Goal: Check status: Check status

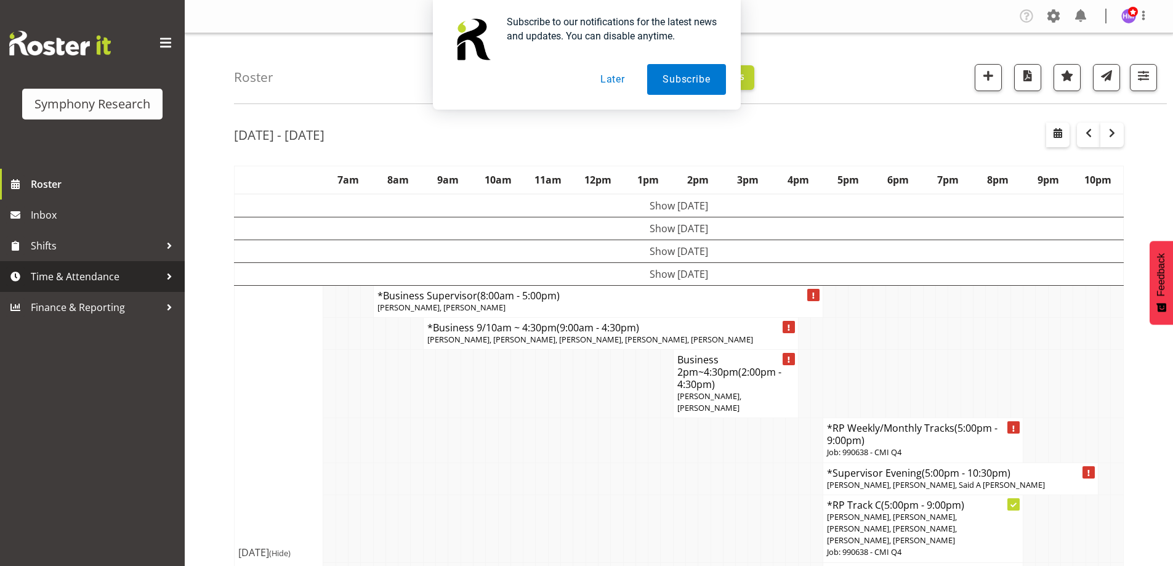
click at [61, 278] on span "Time & Attendance" at bounding box center [95, 276] width 129 height 18
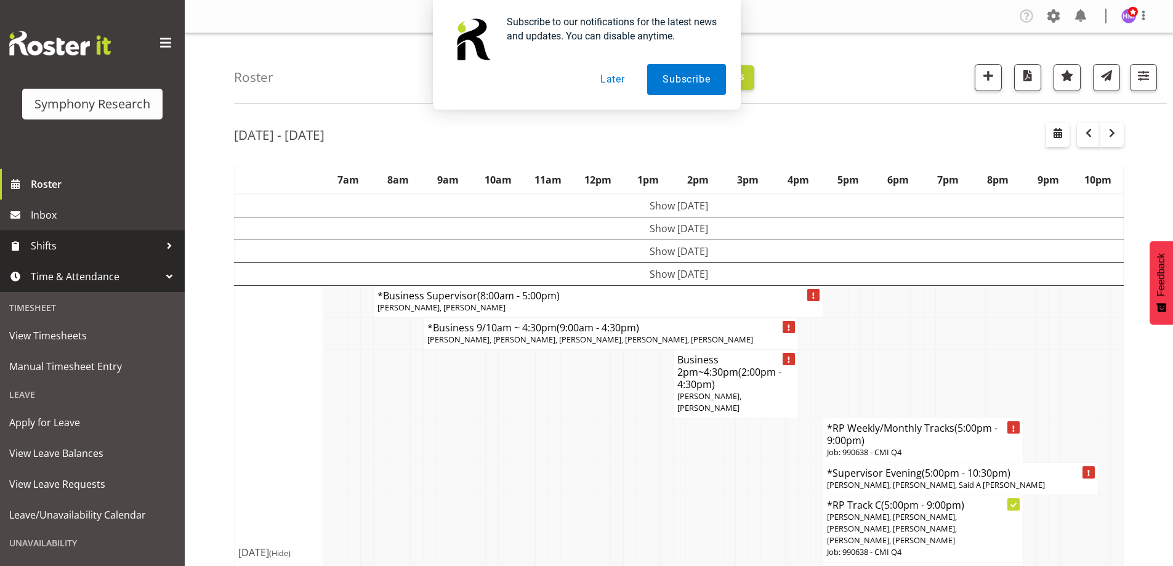
click at [90, 245] on span "Shifts" at bounding box center [95, 246] width 129 height 18
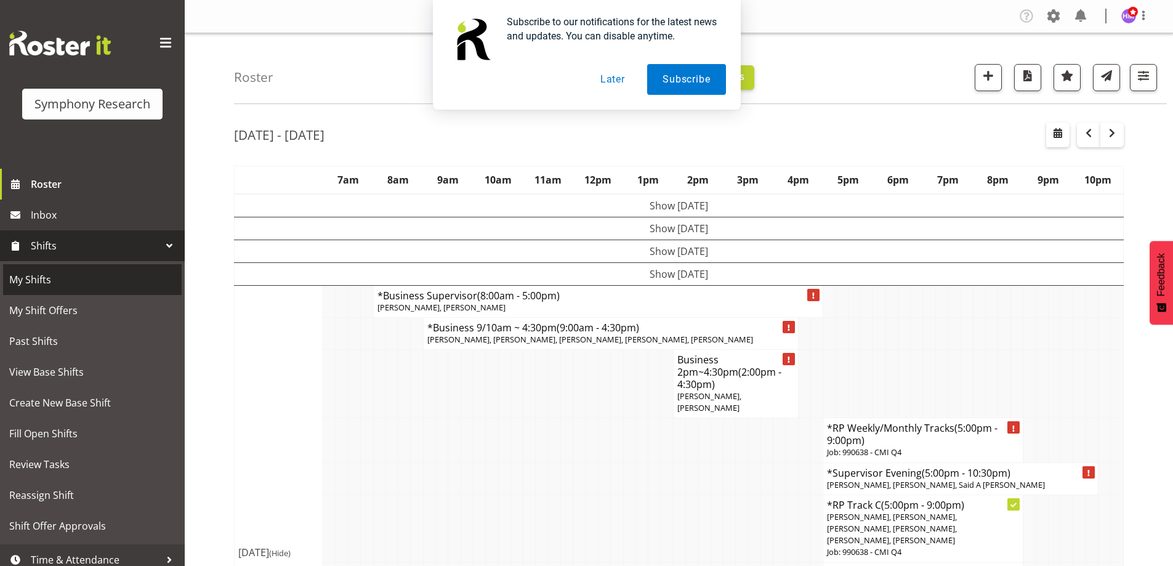
click at [77, 271] on span "My Shifts" at bounding box center [92, 279] width 166 height 18
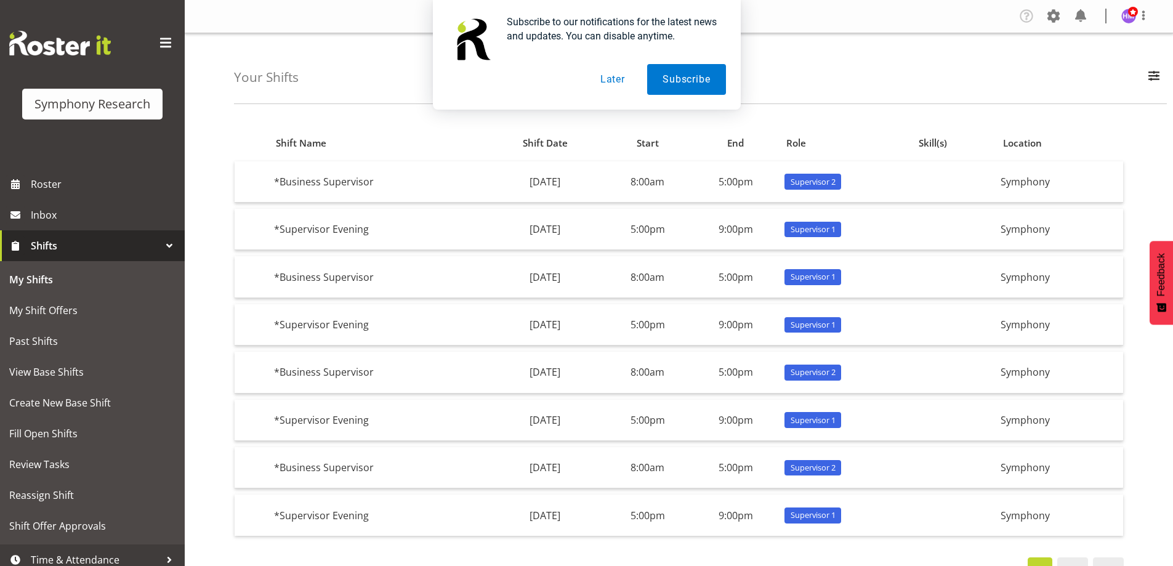
click at [617, 84] on button "Later" at bounding box center [612, 79] width 55 height 31
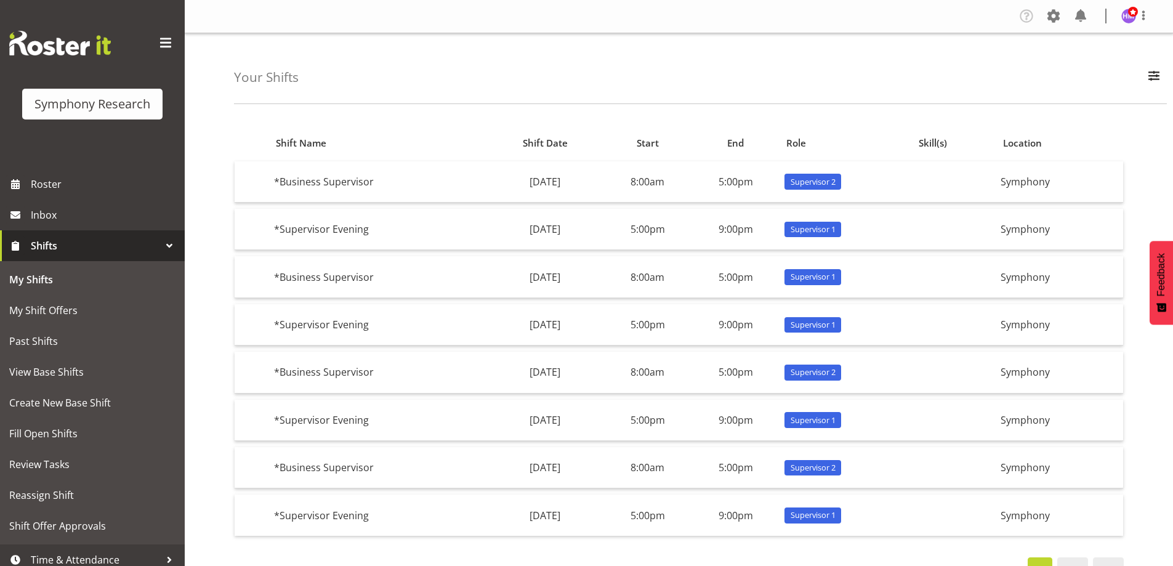
scroll to position [49, 0]
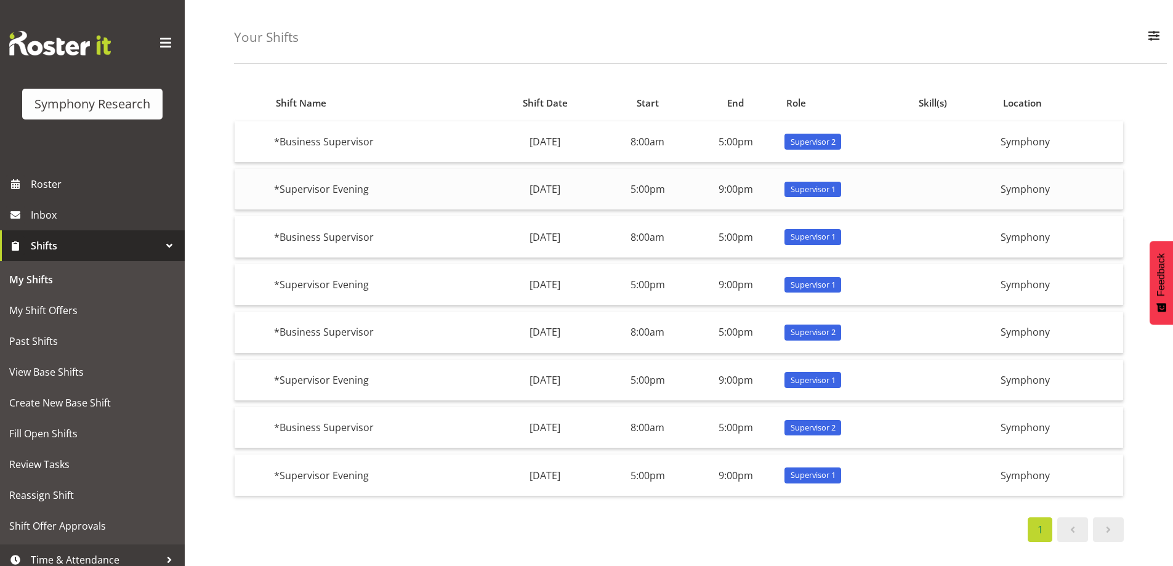
drag, startPoint x: 531, startPoint y: 202, endPoint x: 528, endPoint y: 190, distance: 12.7
click at [528, 190] on tbody "*Business Supervisor [DATE] 8:00am 5:00pm Supervisor 2 Symphony *Supervisor Eve…" at bounding box center [679, 308] width 889 height 375
click at [528, 190] on td "[DATE]" at bounding box center [545, 189] width 117 height 41
